Goal: Navigation & Orientation: Find specific page/section

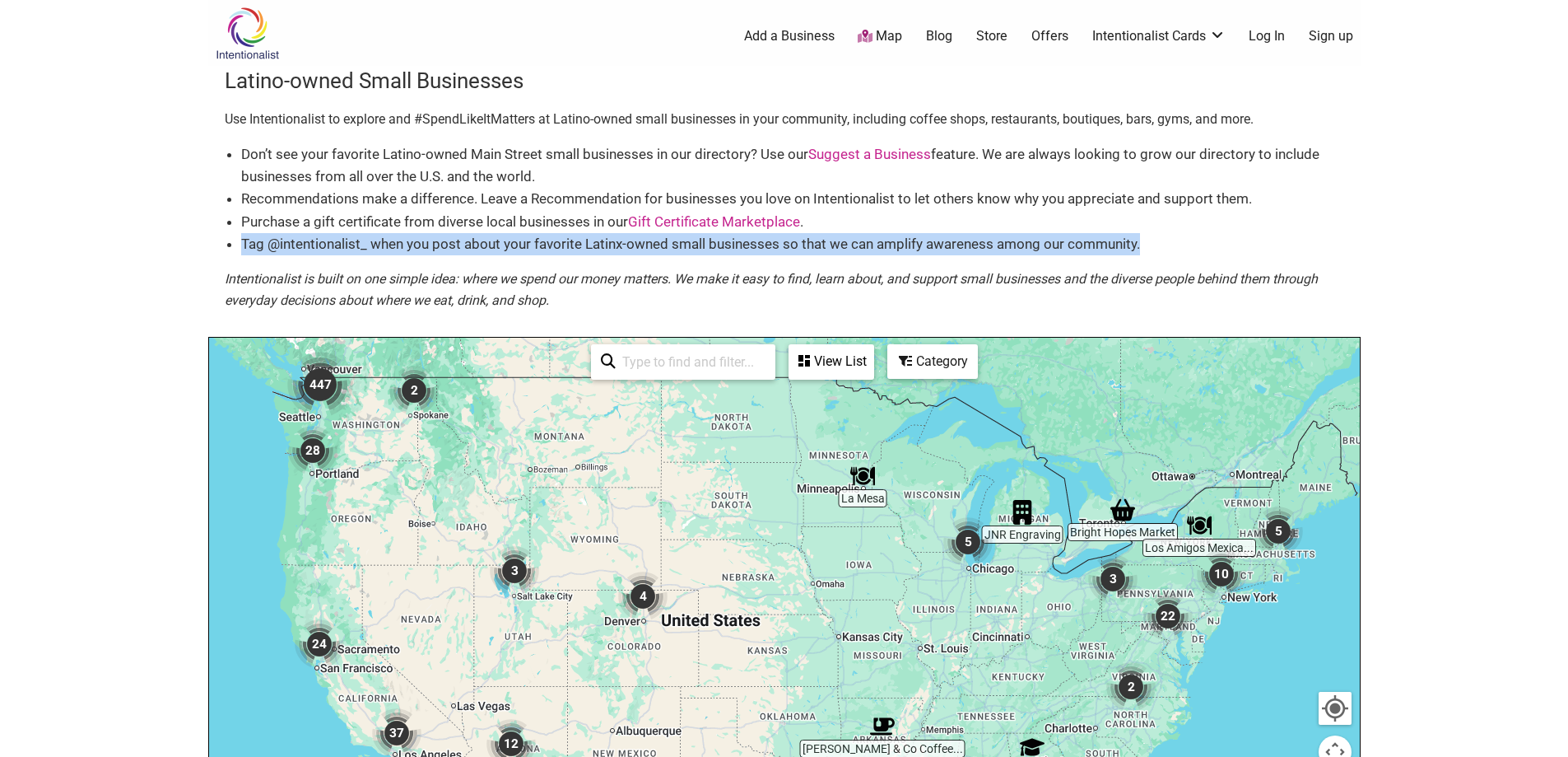
drag, startPoint x: 1396, startPoint y: 252, endPoint x: 1389, endPoint y: 205, distance: 47.5
click at [1389, 206] on body "× Menu 0 Add a Business Map Blog Store Offers Intentionalist Cards Buy Black Ca…" at bounding box center [784, 378] width 1568 height 757
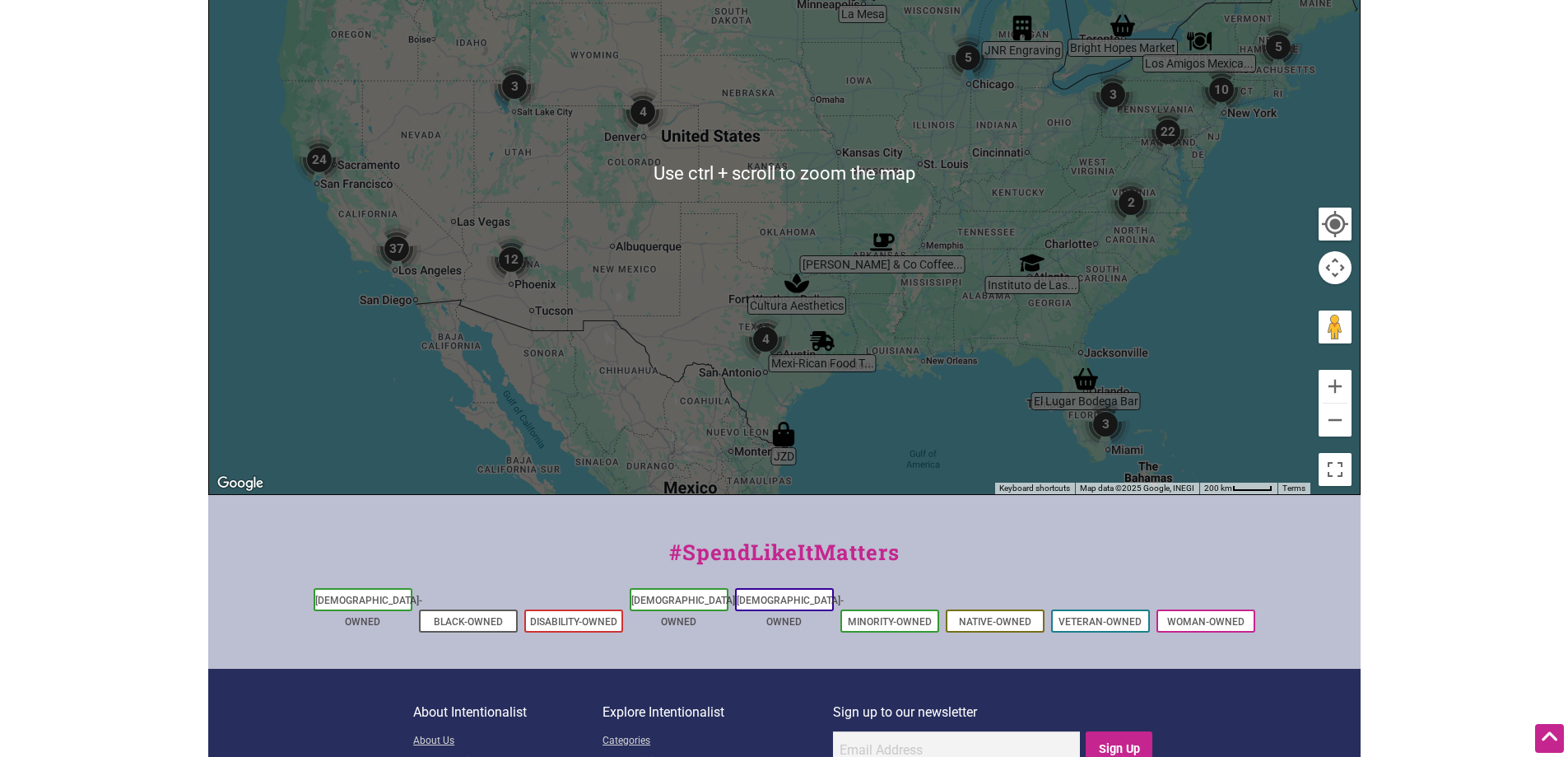
scroll to position [494, 0]
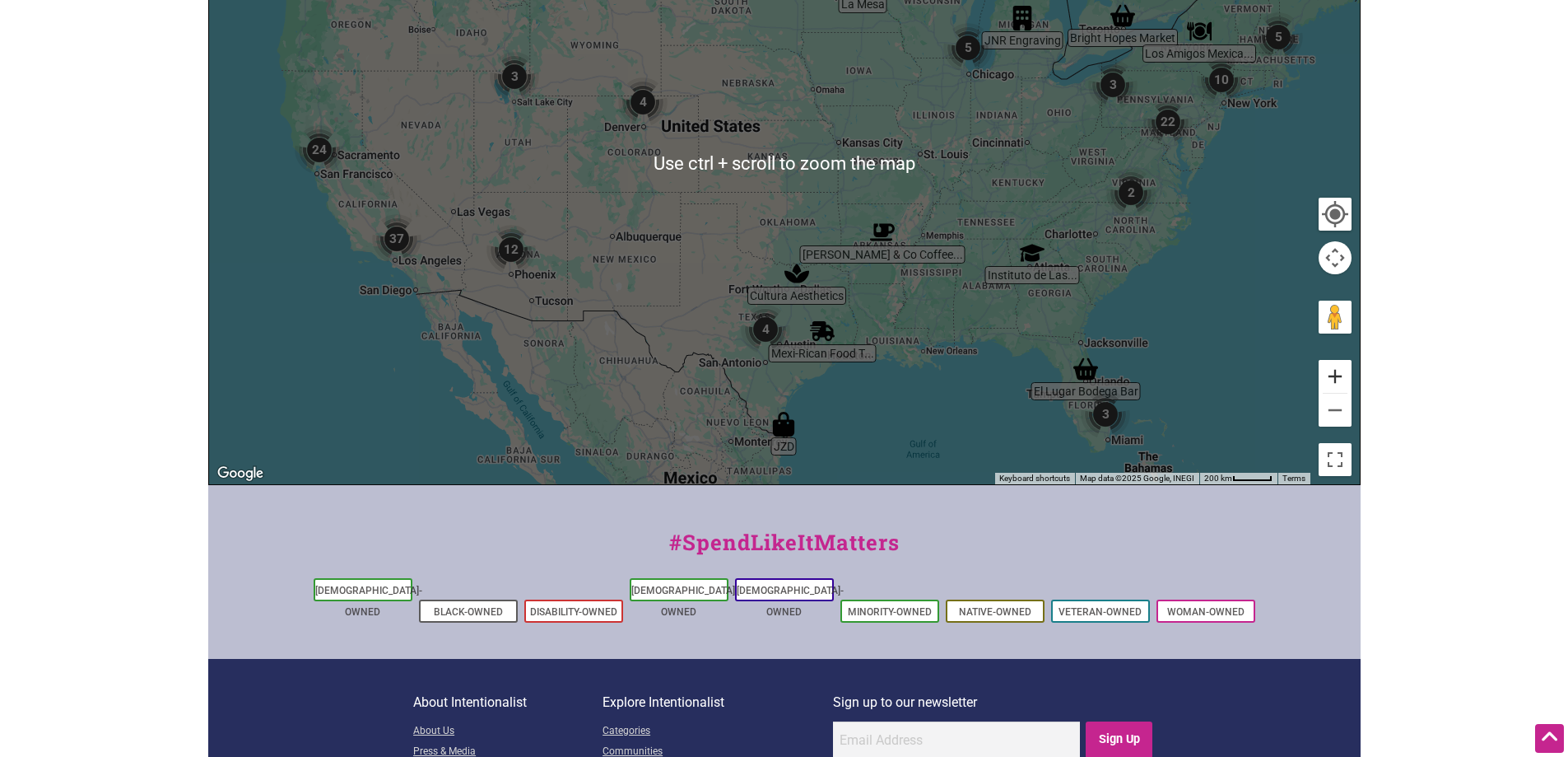
click at [1329, 378] on button "Zoom in" at bounding box center [1335, 376] width 33 height 33
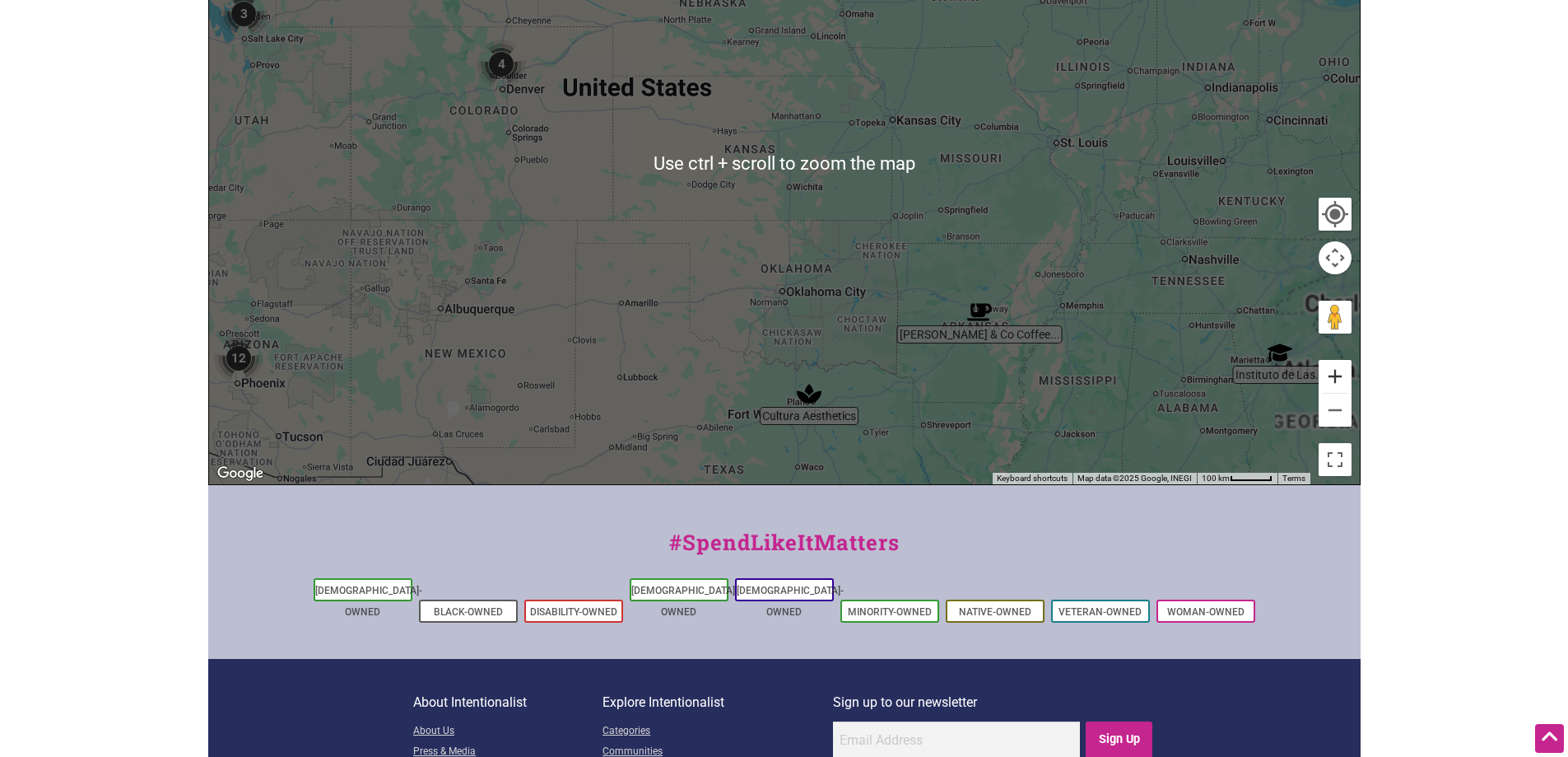
click at [1337, 380] on button "Zoom in" at bounding box center [1335, 376] width 33 height 33
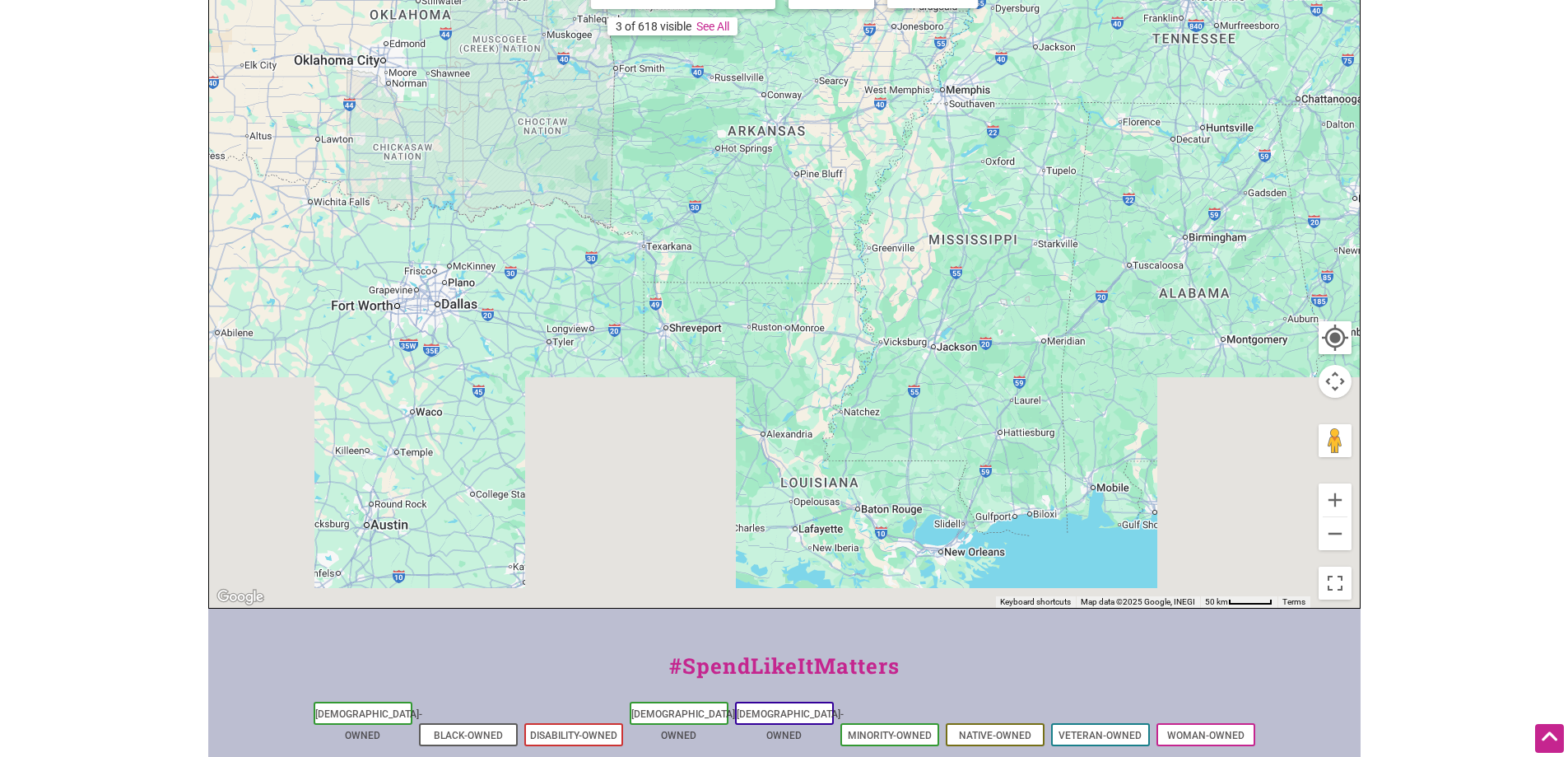
scroll to position [40, 0]
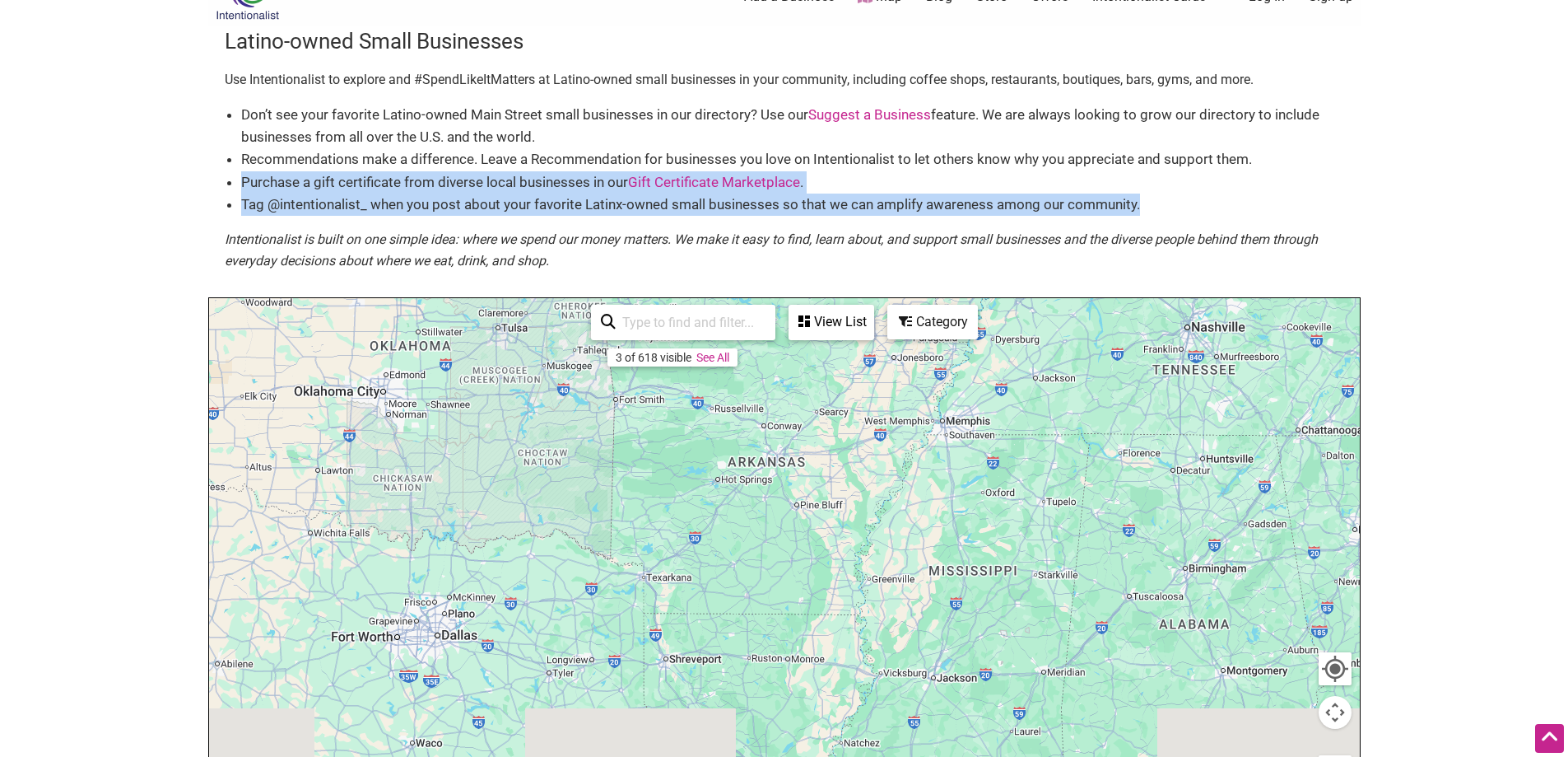
drag, startPoint x: 1260, startPoint y: 420, endPoint x: 839, endPoint y: -45, distance: 627.3
click at [839, 0] on html "× Menu 0 Add a Business Map Blog Store Offers Intentionalist Cards Buy Black Ca…" at bounding box center [784, 338] width 1568 height 757
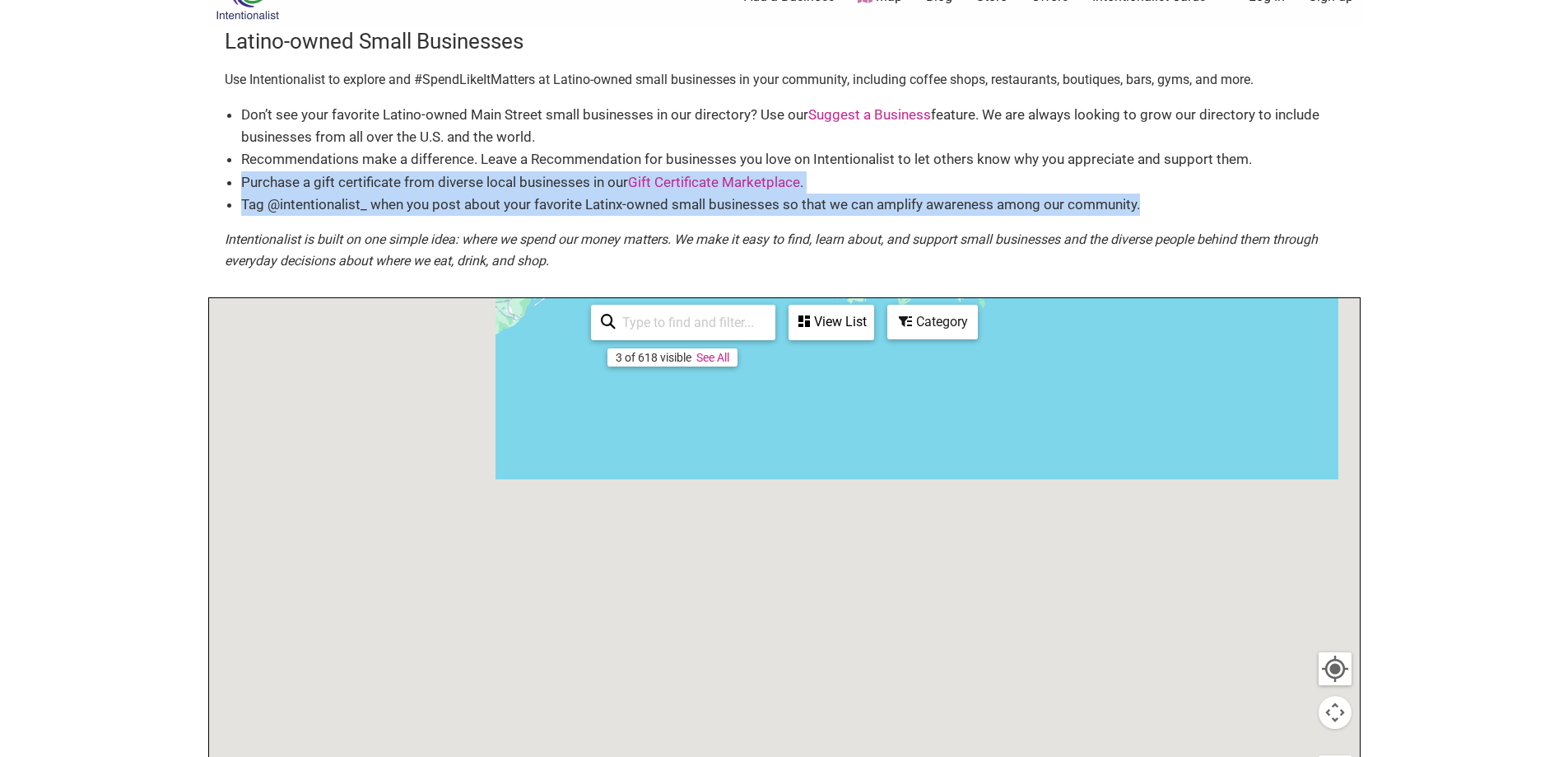
scroll to position [0, 0]
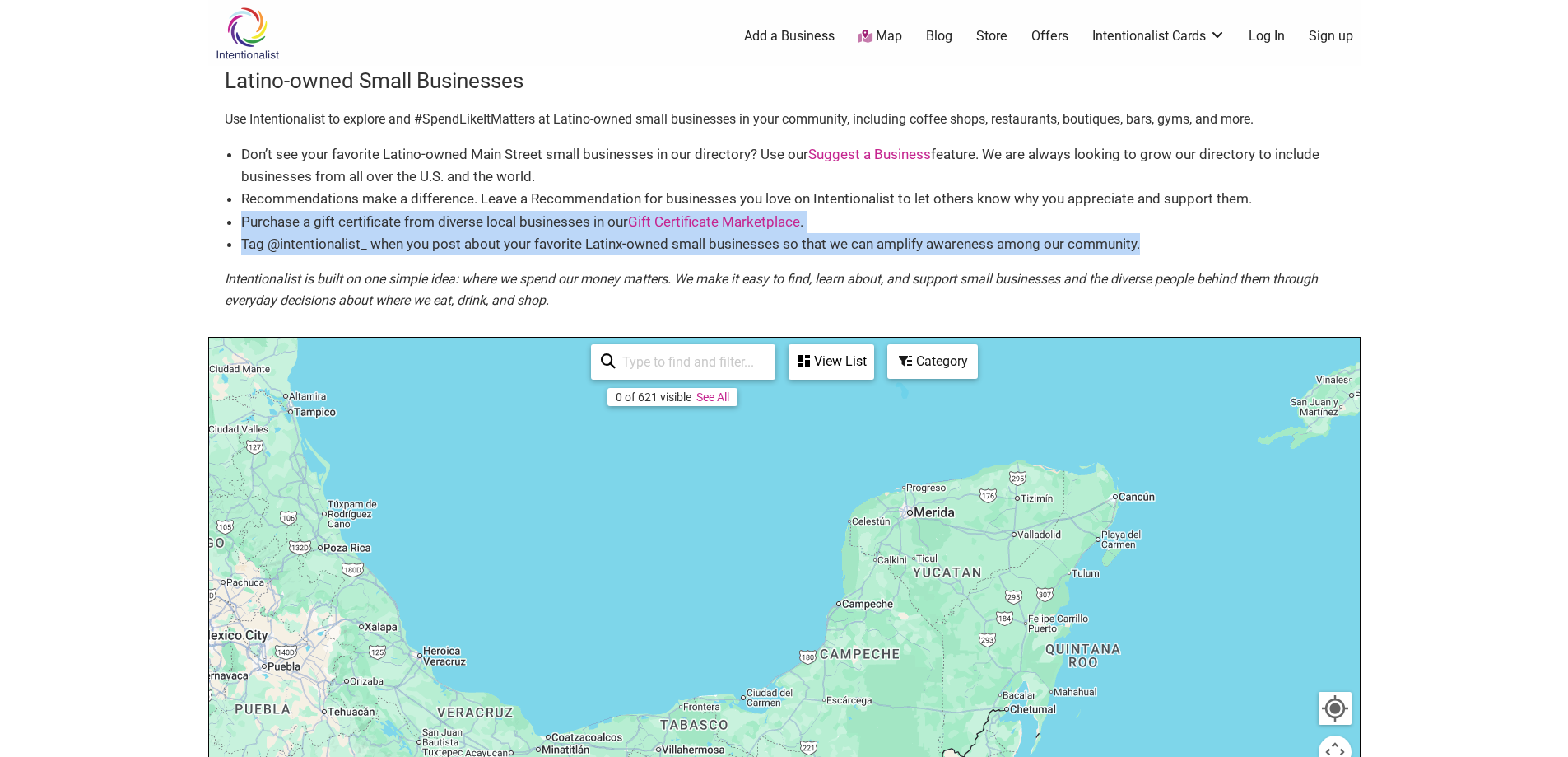
drag, startPoint x: 1188, startPoint y: 484, endPoint x: 1169, endPoint y: 696, distance: 212.8
click at [1169, 696] on div at bounding box center [784, 658] width 1150 height 640
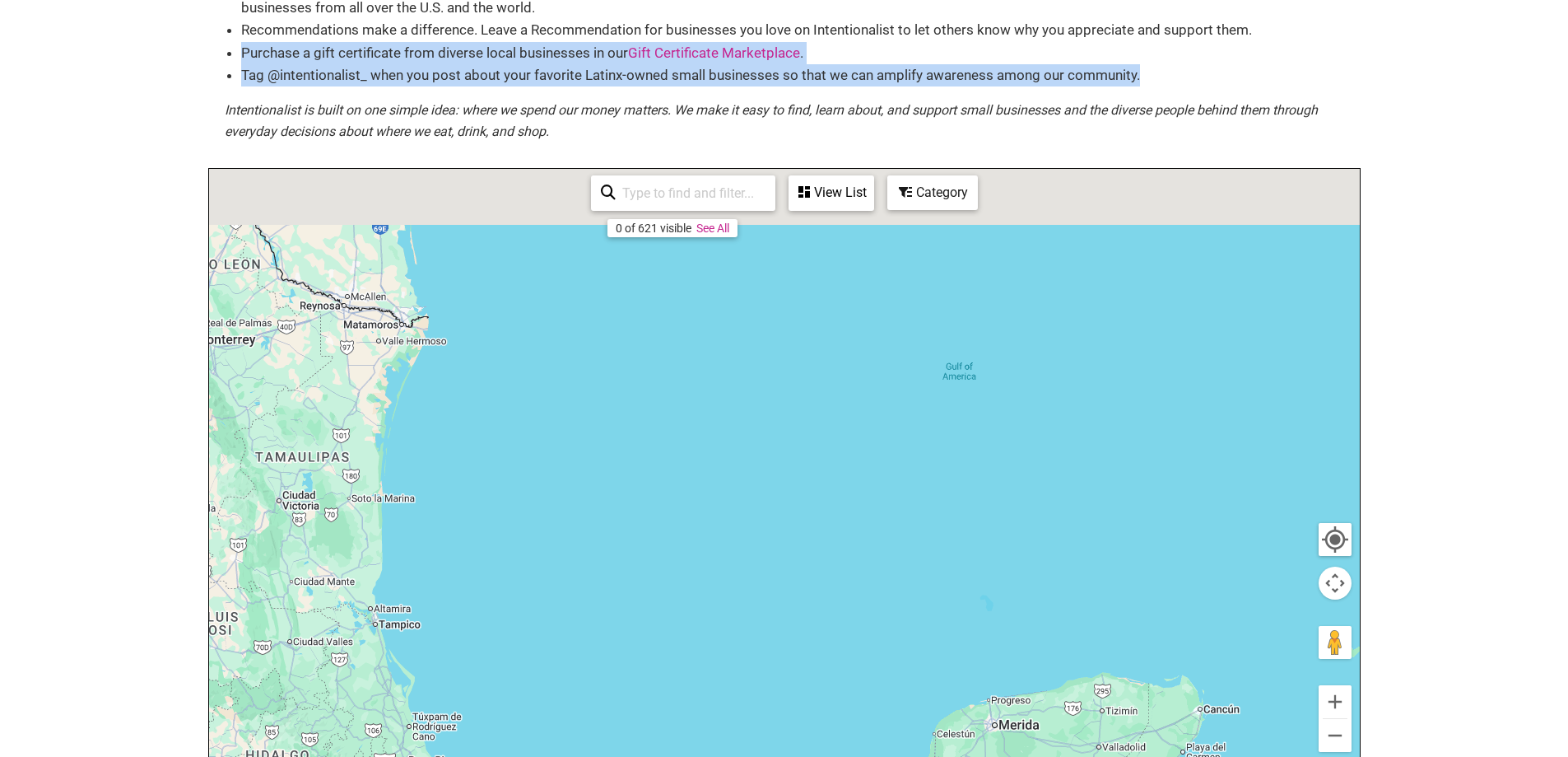
scroll to position [614, 0]
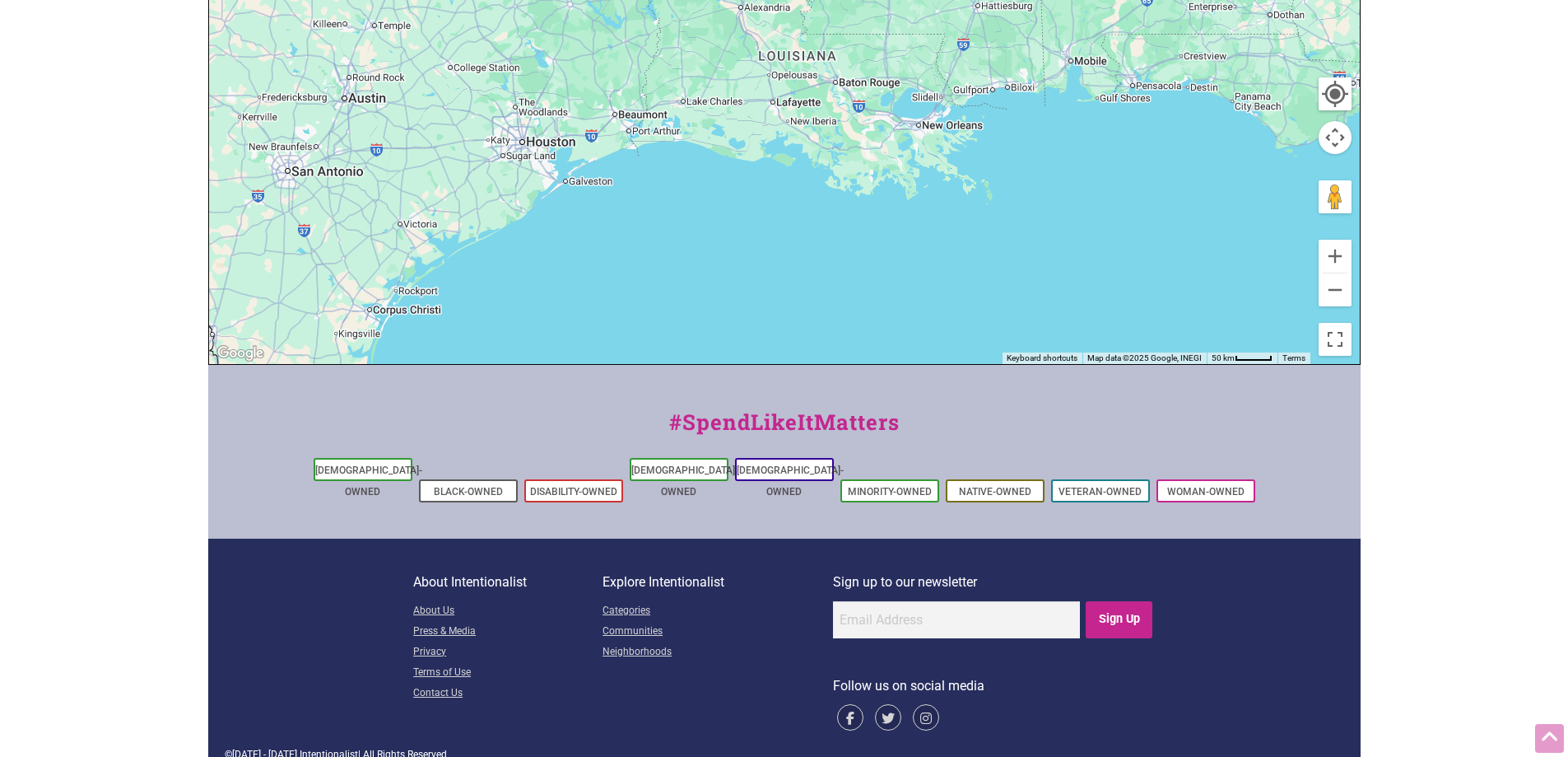
drag, startPoint x: 900, startPoint y: 432, endPoint x: 955, endPoint y: 789, distance: 361.2
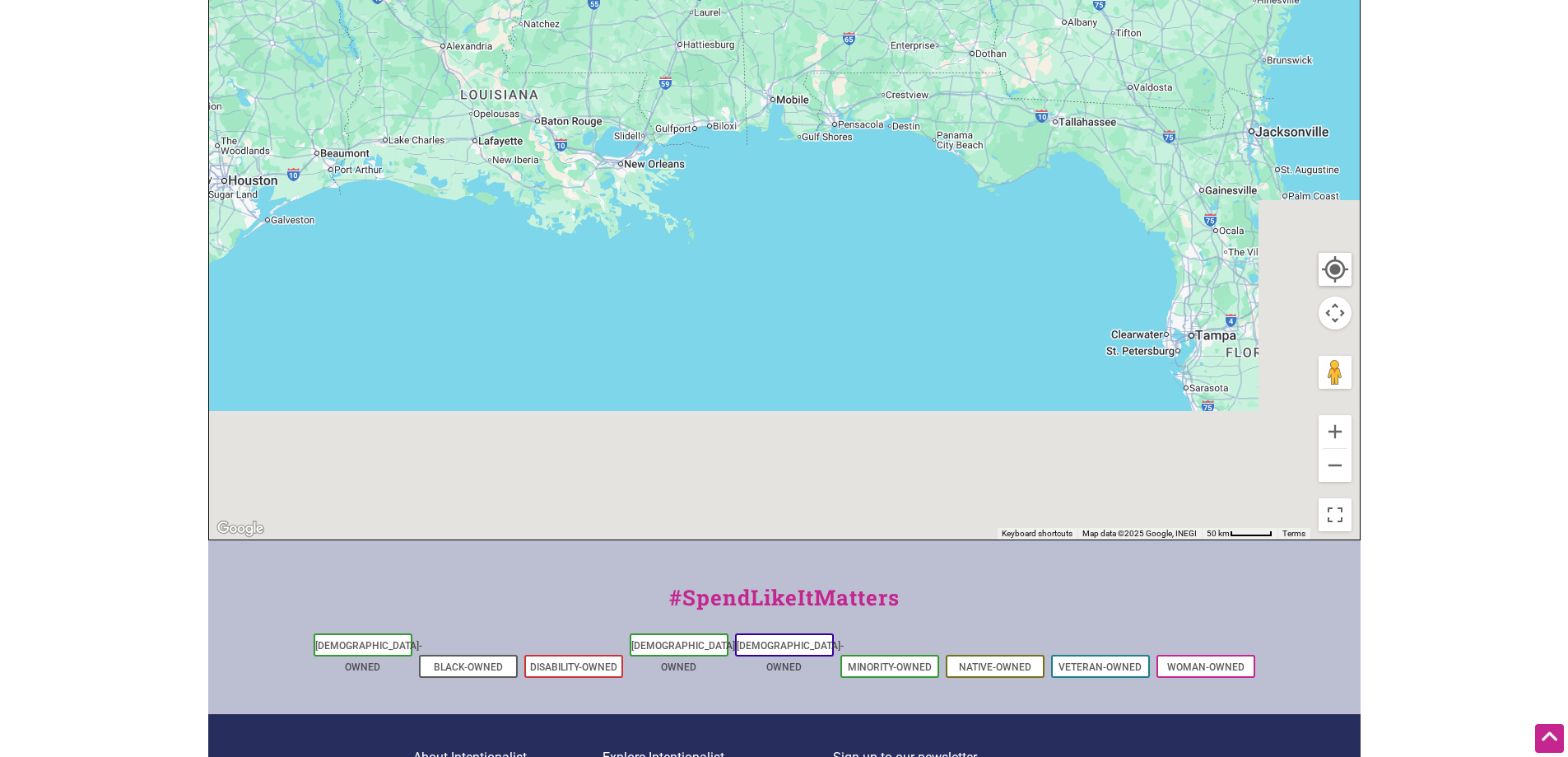
drag, startPoint x: 1067, startPoint y: 288, endPoint x: 782, endPoint y: -47, distance: 439.8
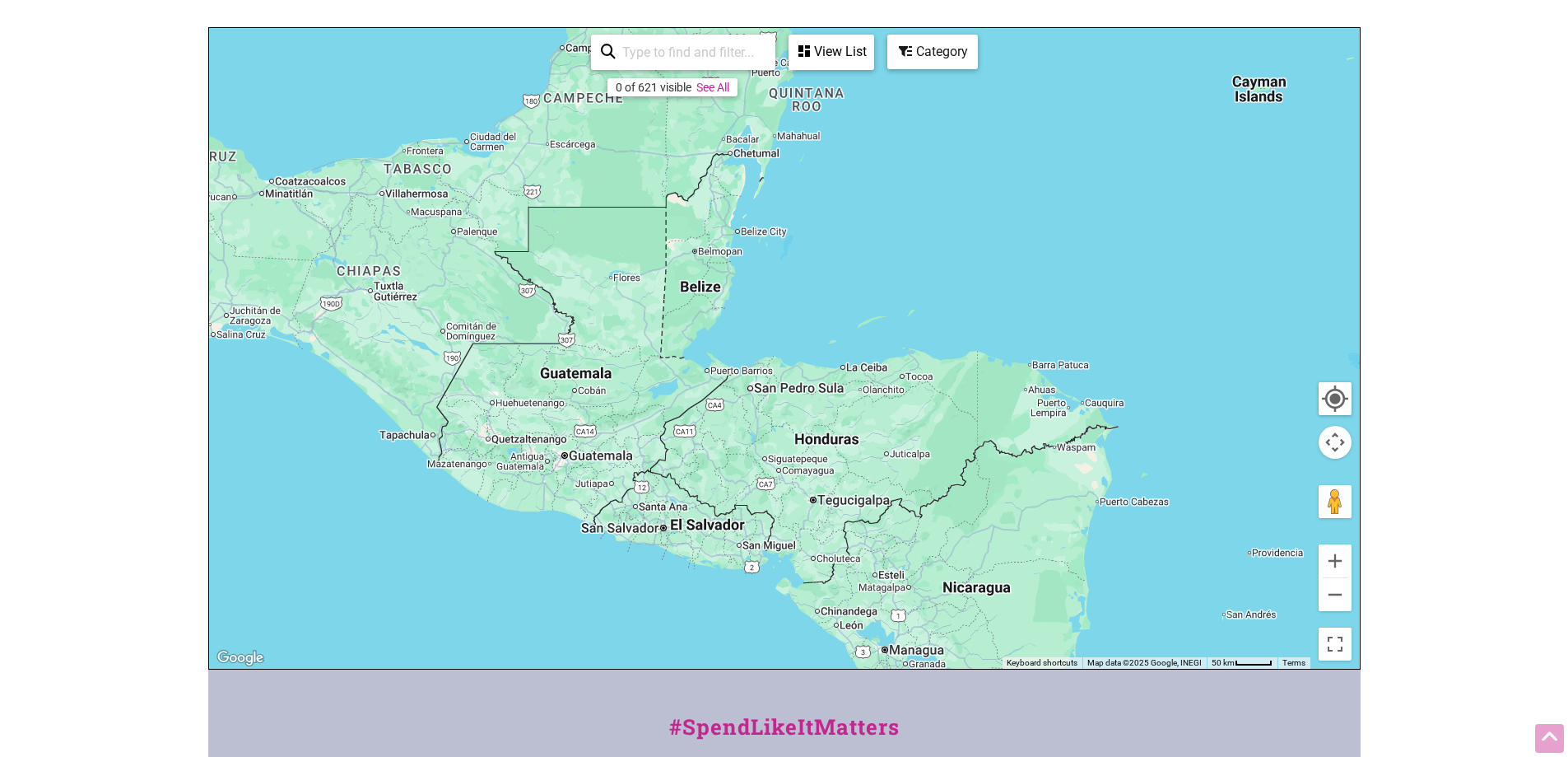
scroll to position [353, 0]
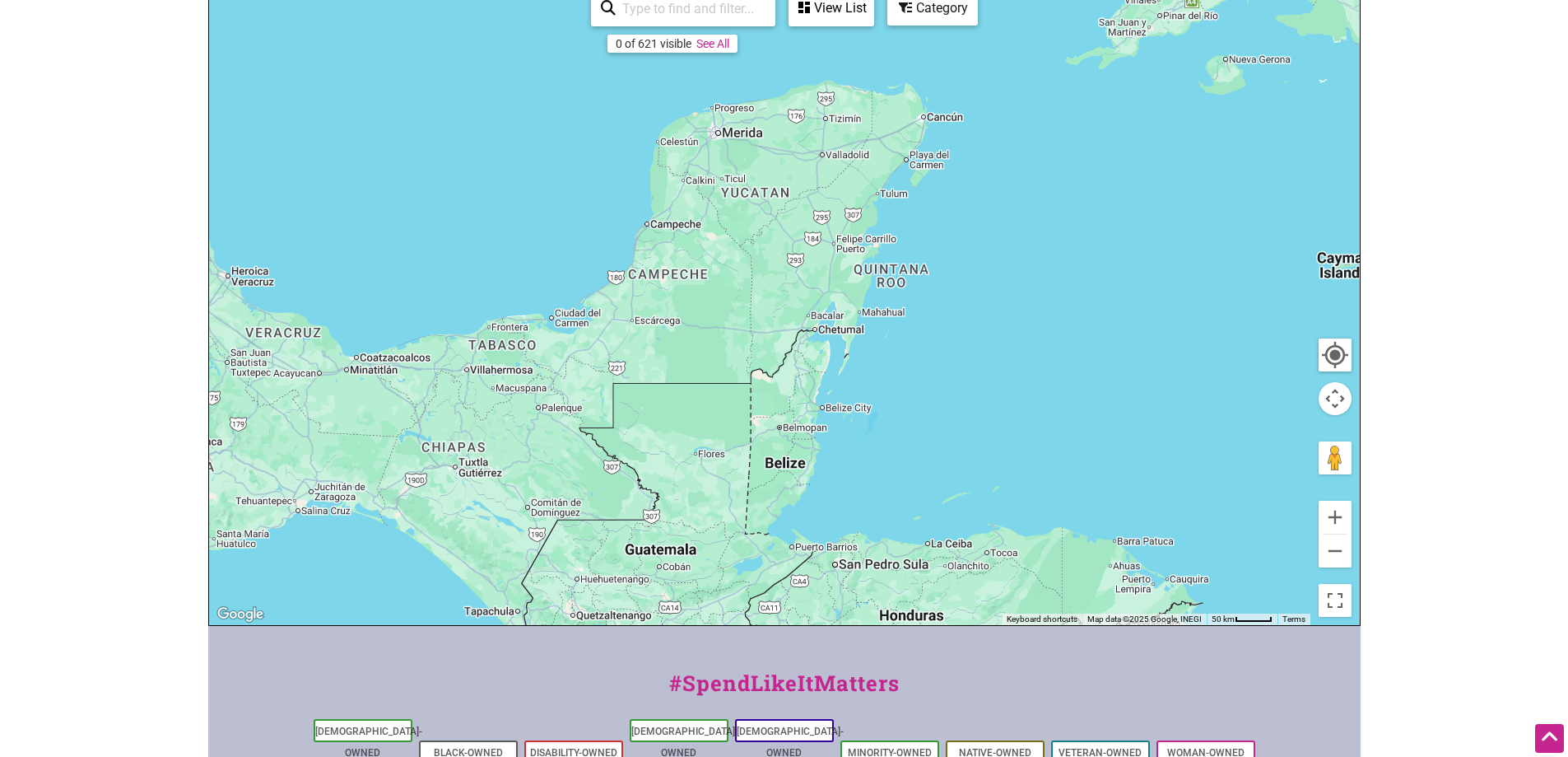
drag, startPoint x: 683, startPoint y: 200, endPoint x: 766, endPoint y: 417, distance: 232.3
click at [766, 417] on div at bounding box center [784, 304] width 1150 height 640
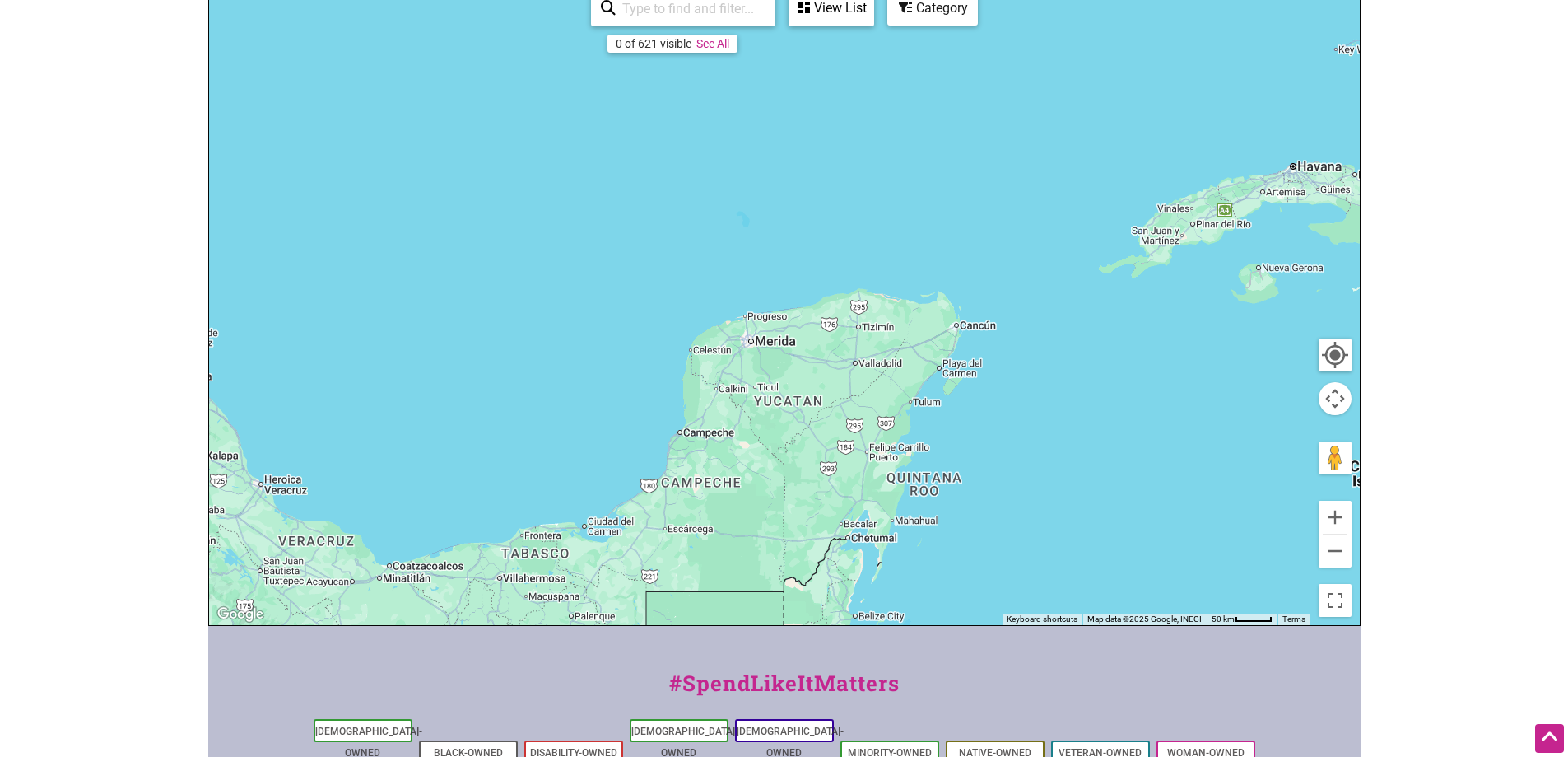
drag, startPoint x: 784, startPoint y: 166, endPoint x: 815, endPoint y: 424, distance: 259.9
click at [815, 438] on div at bounding box center [784, 304] width 1150 height 640
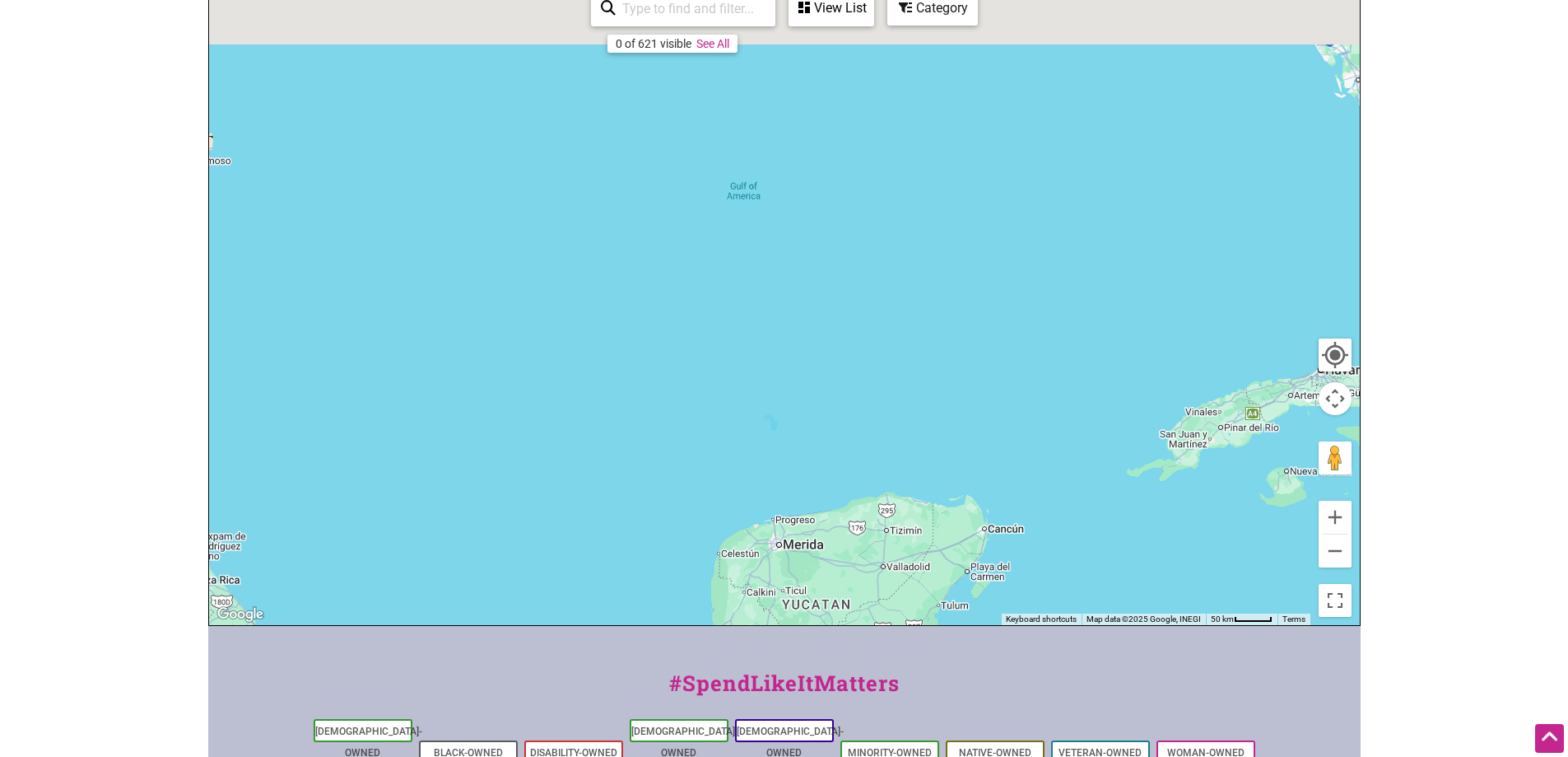
drag, startPoint x: 818, startPoint y: 243, endPoint x: 874, endPoint y: 379, distance: 147.1
click at [874, 379] on div at bounding box center [784, 304] width 1150 height 640
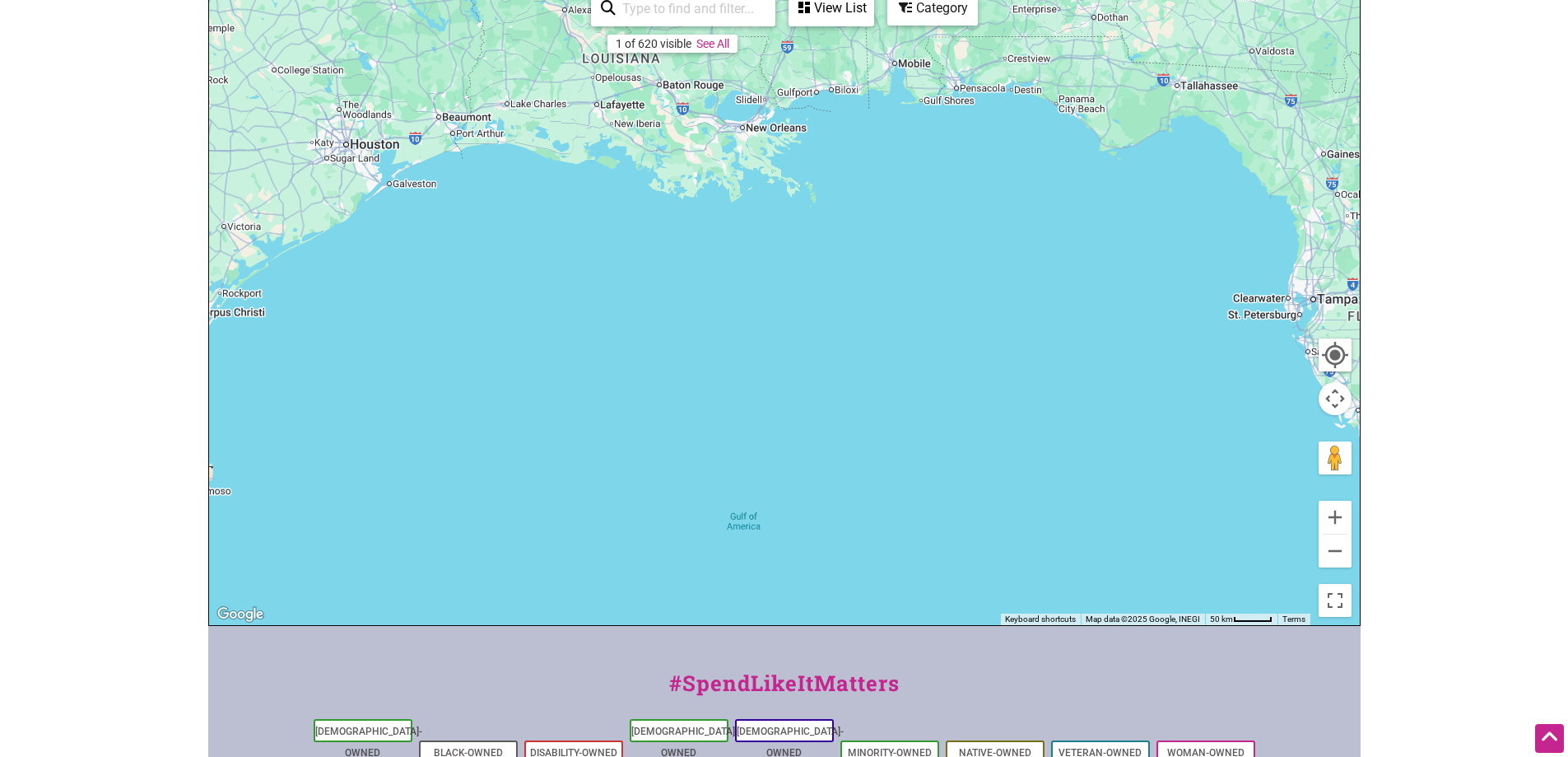
drag, startPoint x: 846, startPoint y: 199, endPoint x: 718, endPoint y: 412, distance: 248.5
click at [718, 412] on div at bounding box center [784, 304] width 1150 height 640
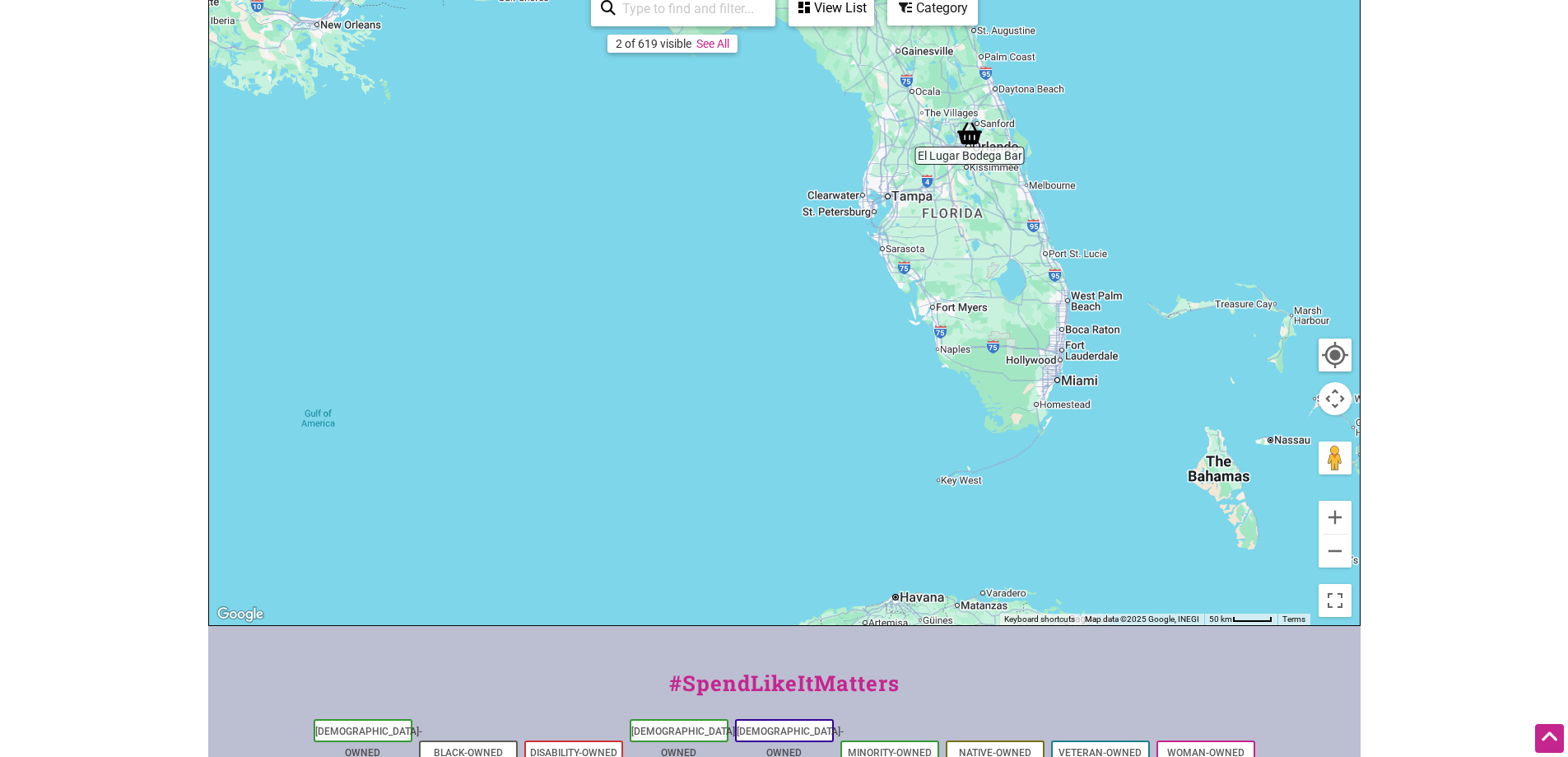
drag, startPoint x: 1028, startPoint y: 460, endPoint x: 670, endPoint y: 306, distance: 389.7
click at [670, 306] on div at bounding box center [784, 304] width 1150 height 640
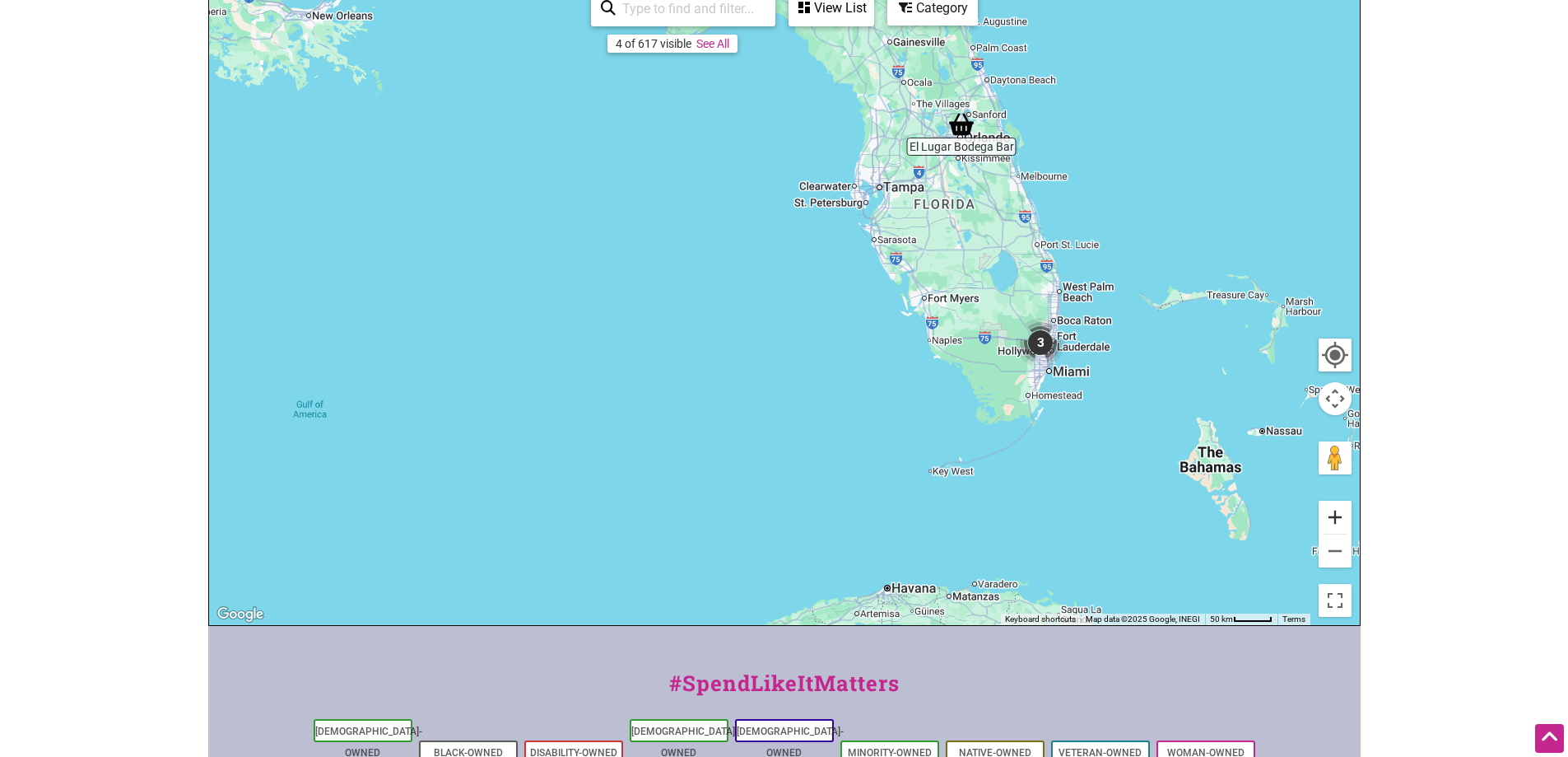
click at [1335, 515] on button "Zoom in" at bounding box center [1335, 517] width 33 height 33
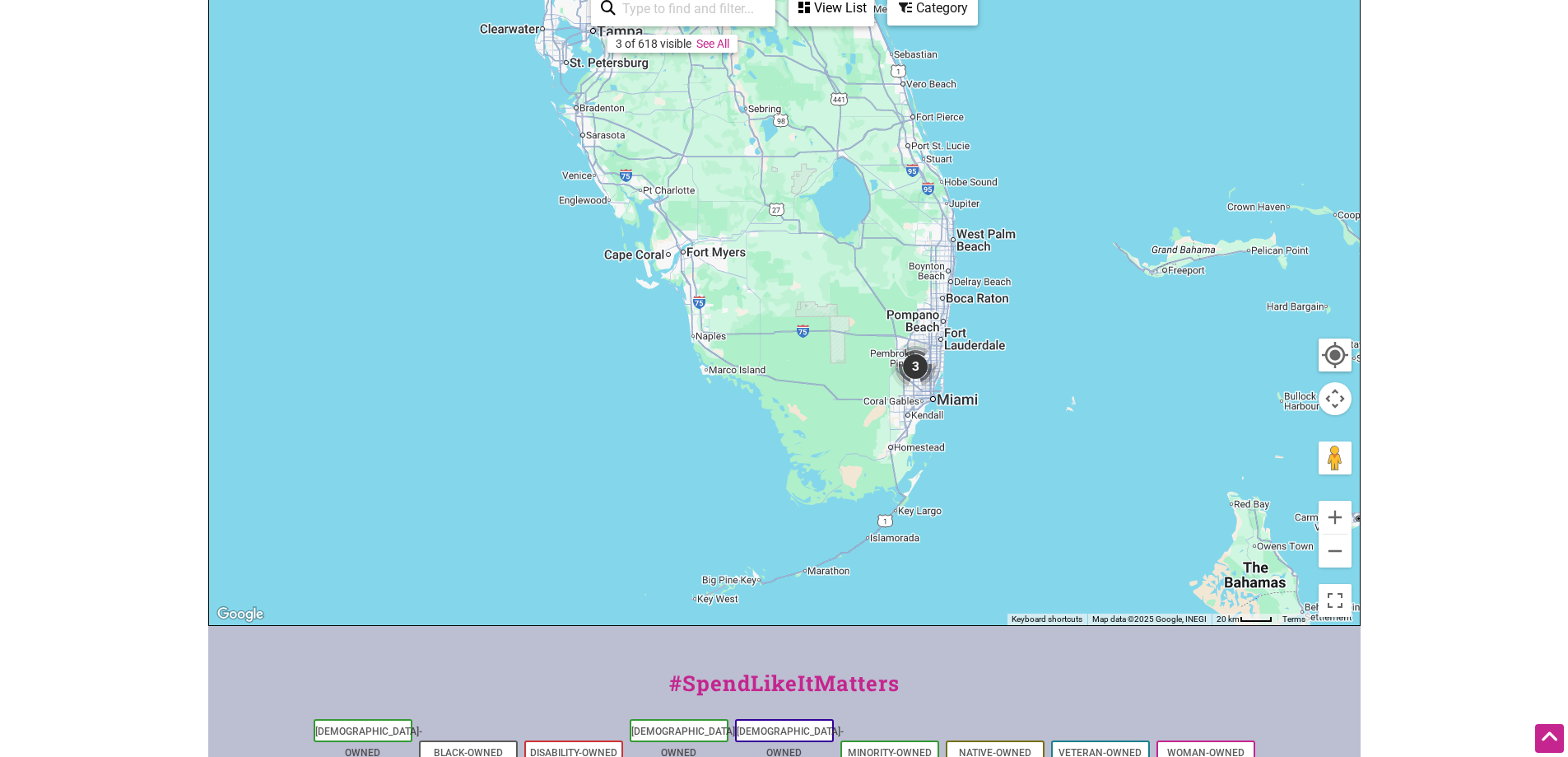
drag, startPoint x: 1243, startPoint y: 460, endPoint x: 861, endPoint y: 420, distance: 384.1
click at [861, 420] on div at bounding box center [784, 304] width 1150 height 640
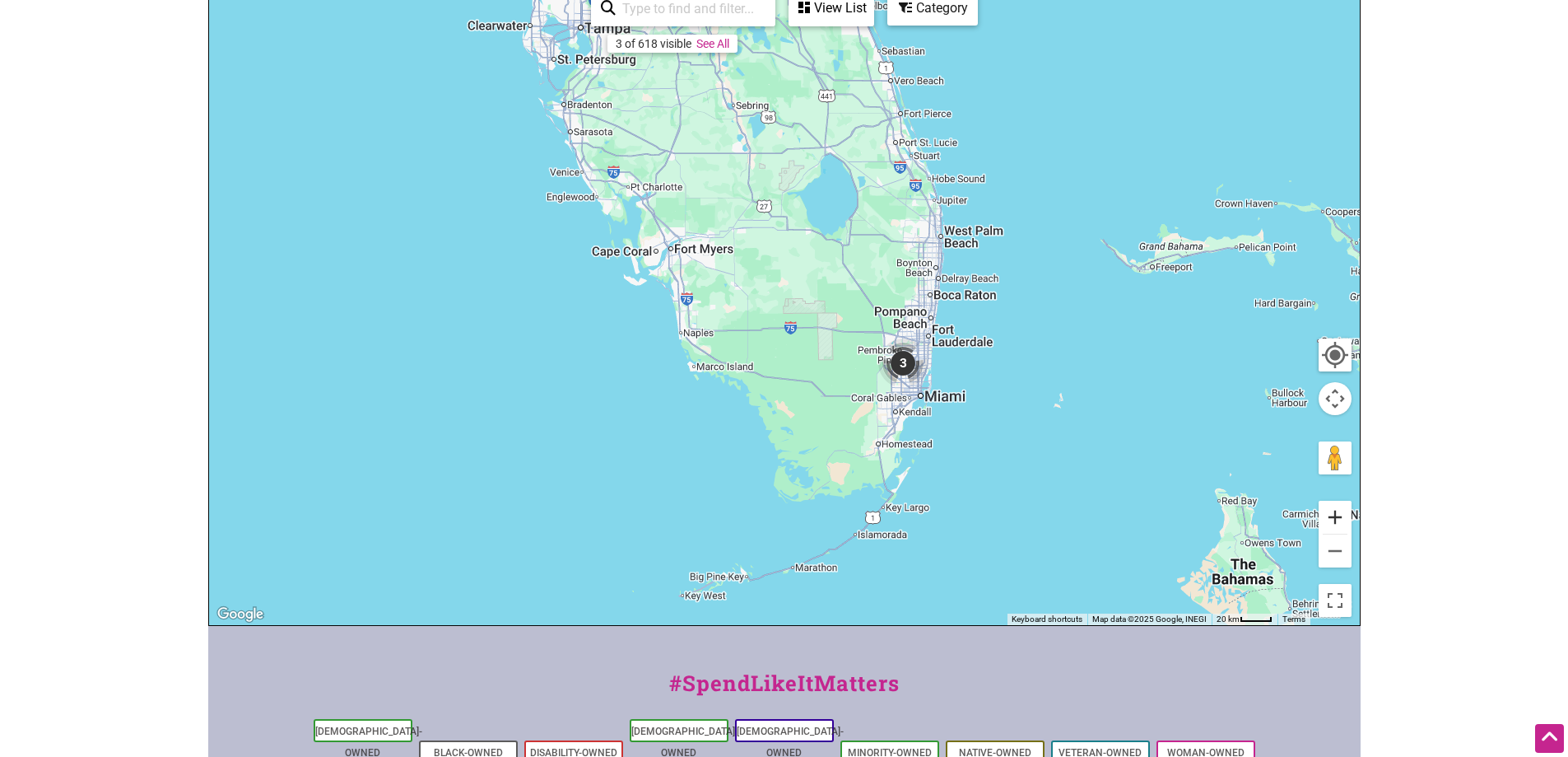
click at [1343, 516] on button "Zoom in" at bounding box center [1335, 517] width 33 height 33
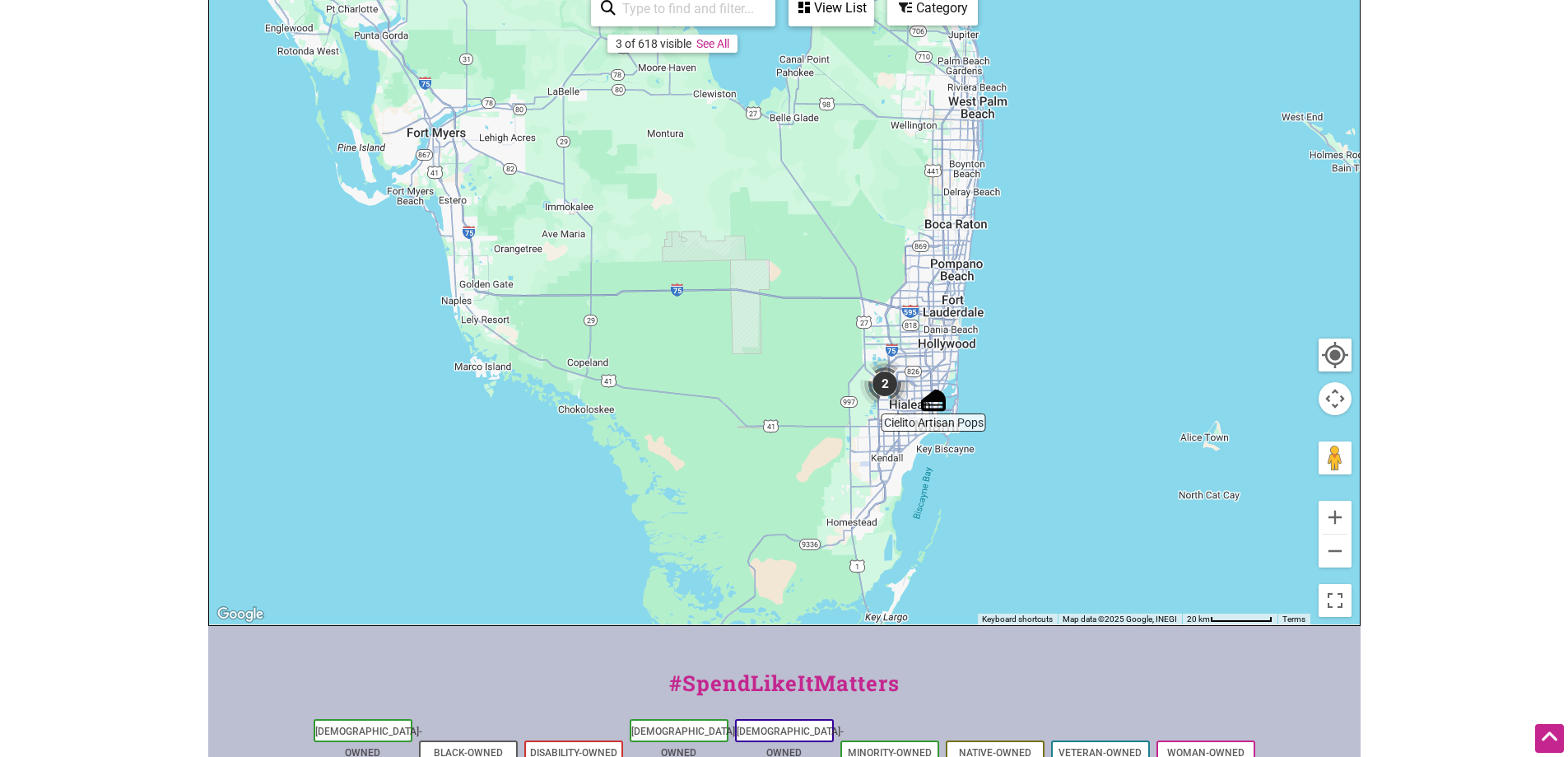
drag, startPoint x: 1220, startPoint y: 470, endPoint x: 1117, endPoint y: 419, distance: 114.9
click at [1117, 419] on div at bounding box center [784, 304] width 1150 height 640
click at [1338, 514] on button "Zoom in" at bounding box center [1335, 517] width 33 height 33
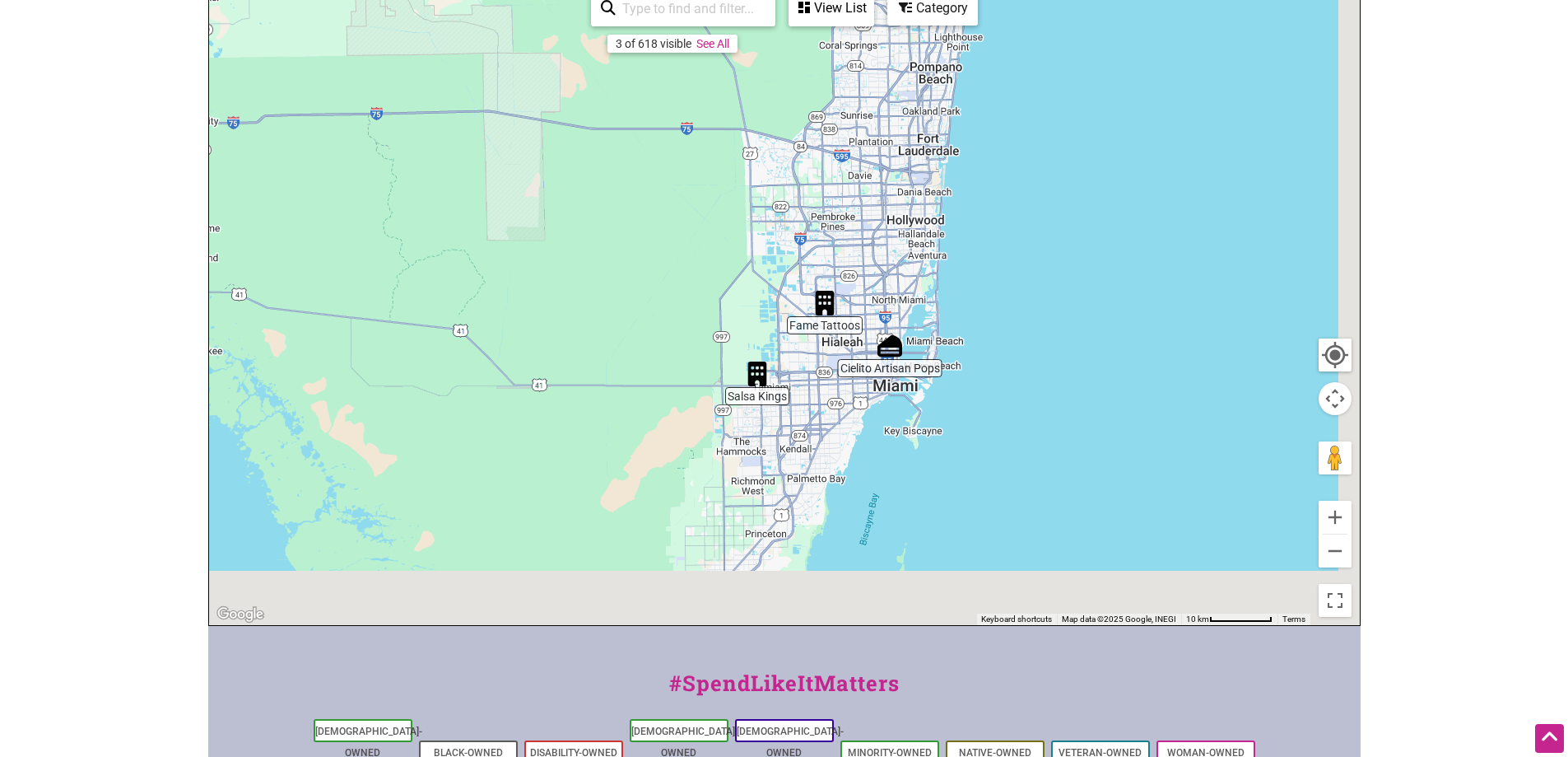
drag, startPoint x: 1234, startPoint y: 476, endPoint x: 1033, endPoint y: 305, distance: 263.9
click at [1033, 305] on div at bounding box center [784, 304] width 1150 height 640
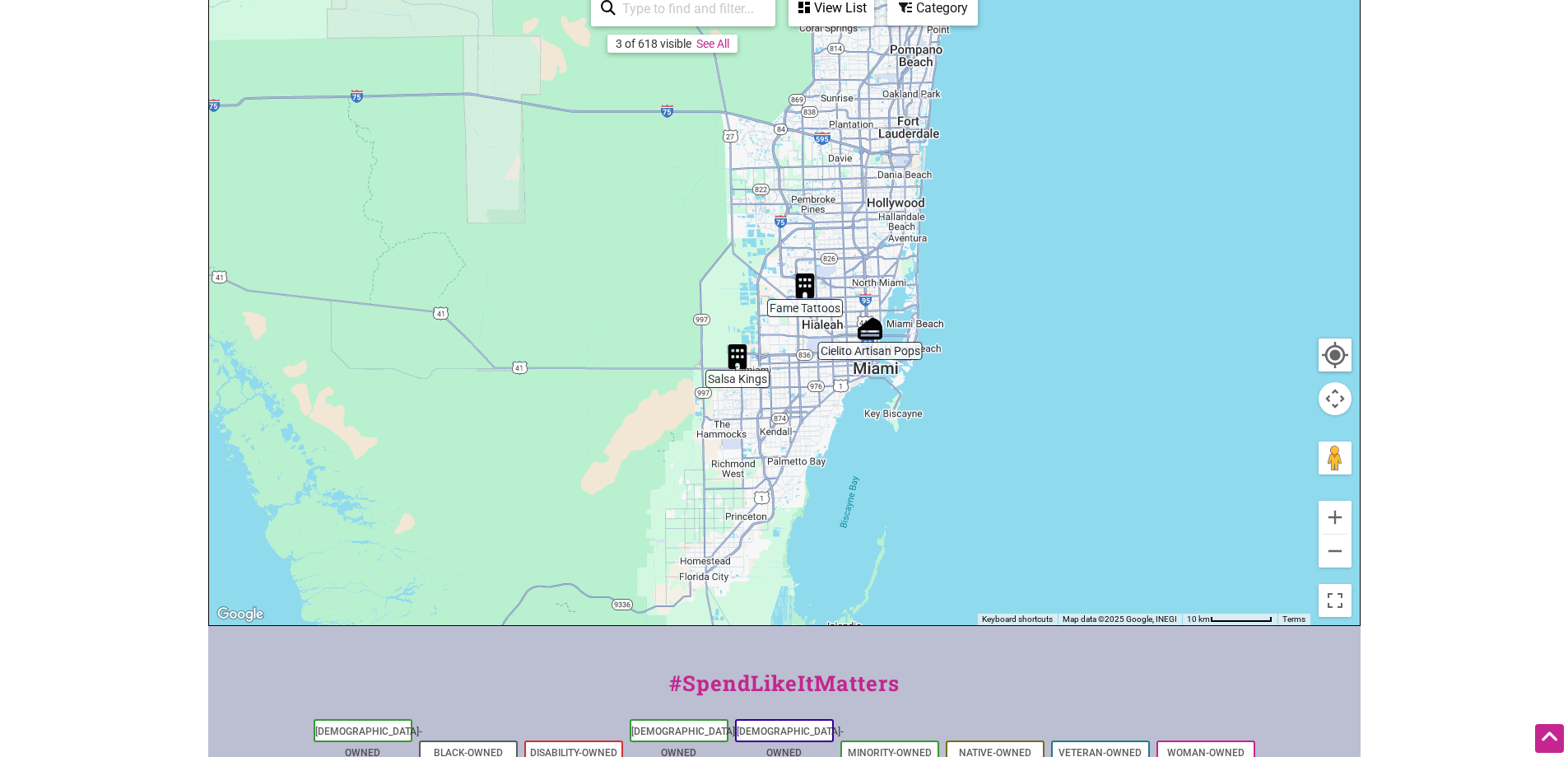
click at [866, 349] on div at bounding box center [784, 304] width 1150 height 640
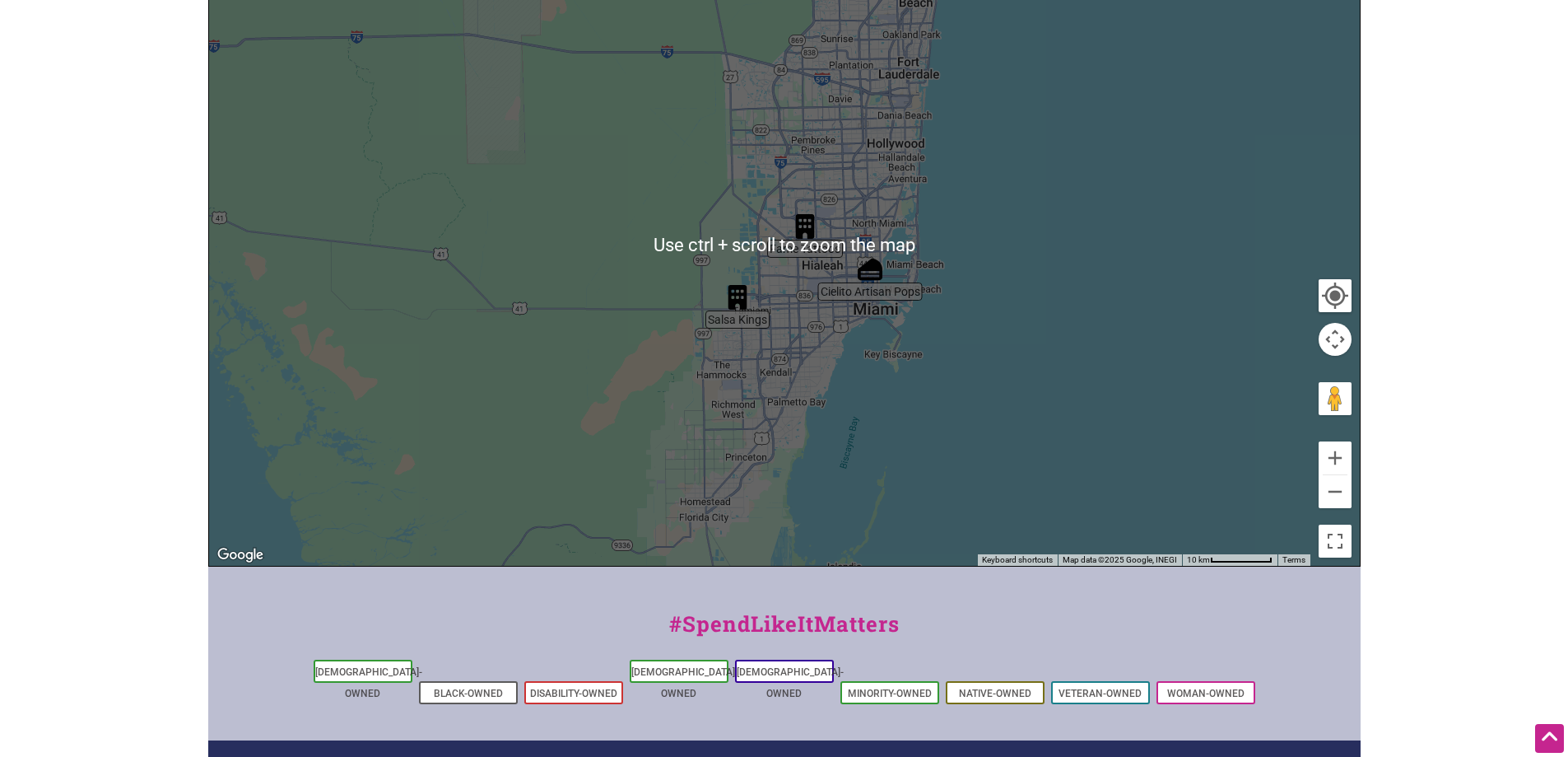
scroll to position [436, 0]
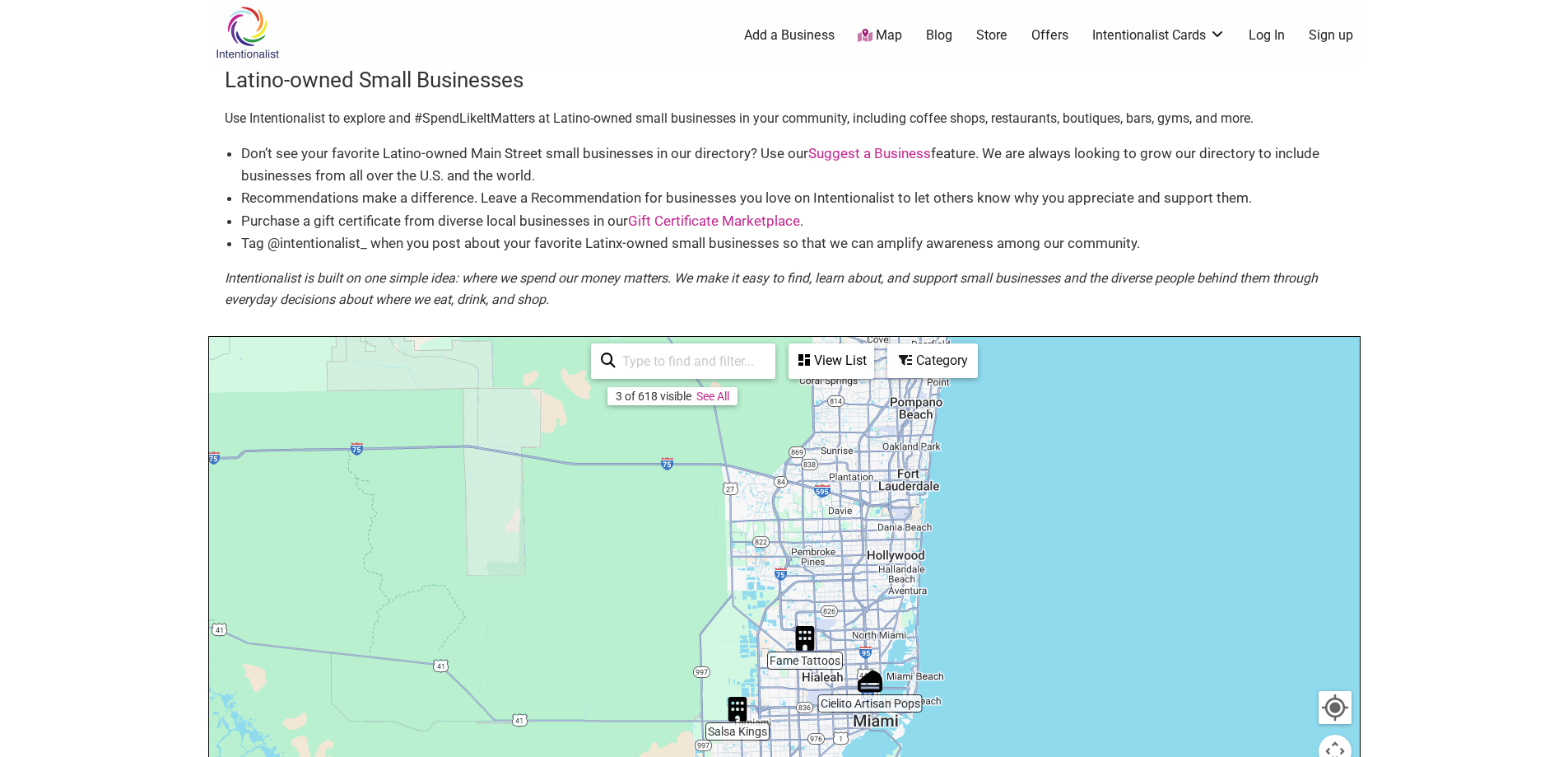
scroll to position [0, 0]
